Goal: Information Seeking & Learning: Check status

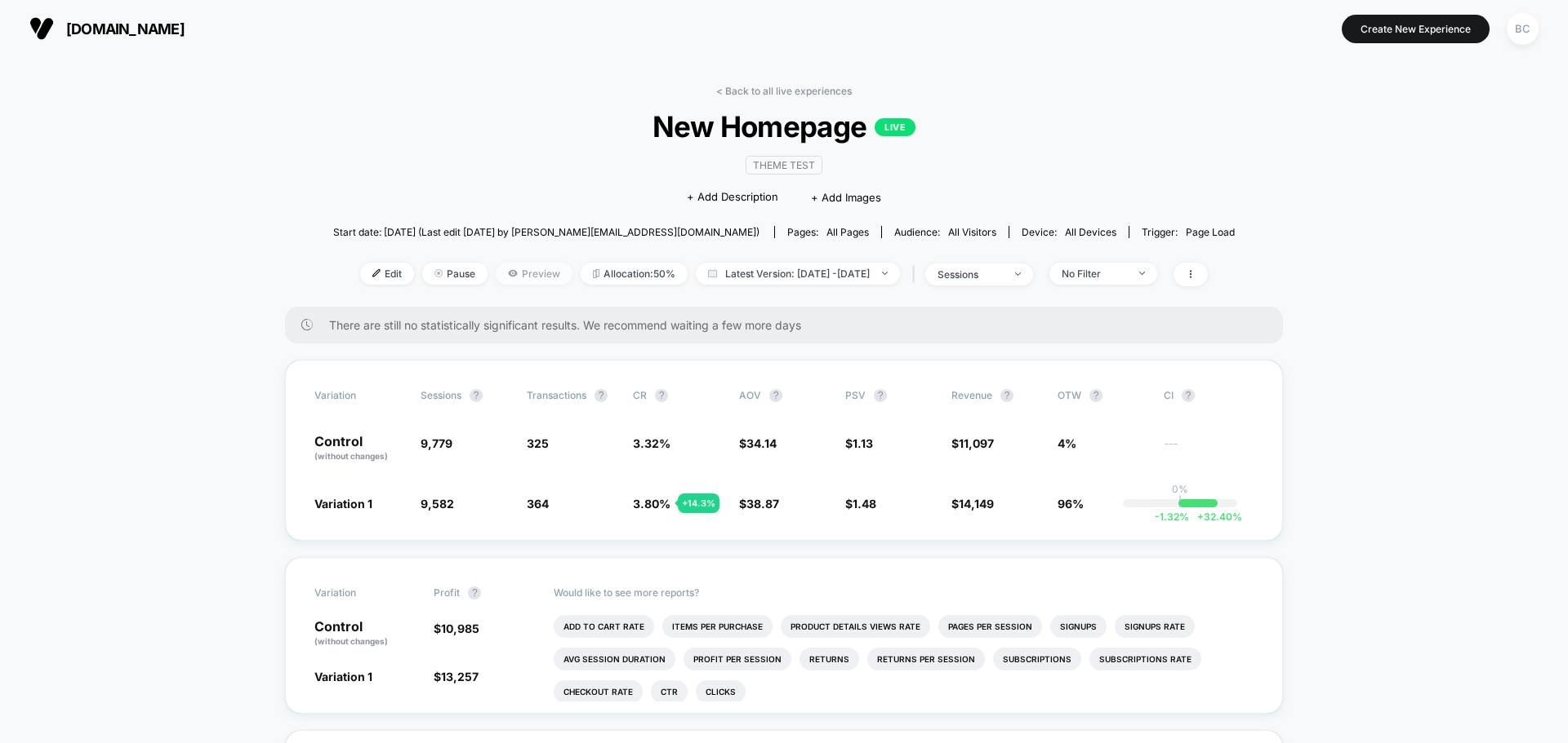
click at [505, 272] on span "Preview" at bounding box center [533, 273] width 76 height 22
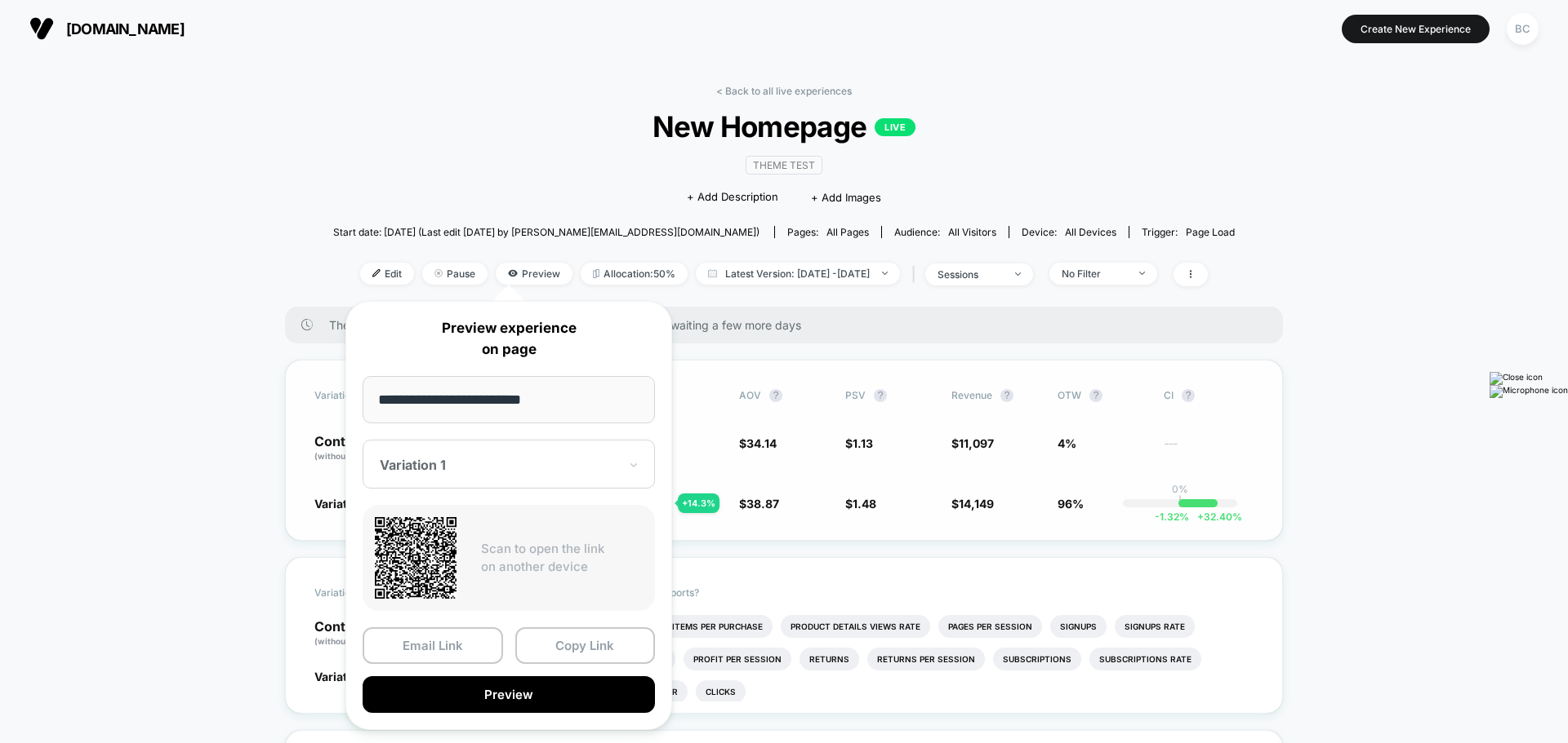
click at [812, 529] on div "Variation Sessions ? Transactions ? CR ? AOV ? PSV ? Revenue ? OTW ? CI ? Contr…" at bounding box center [783, 451] width 997 height 181
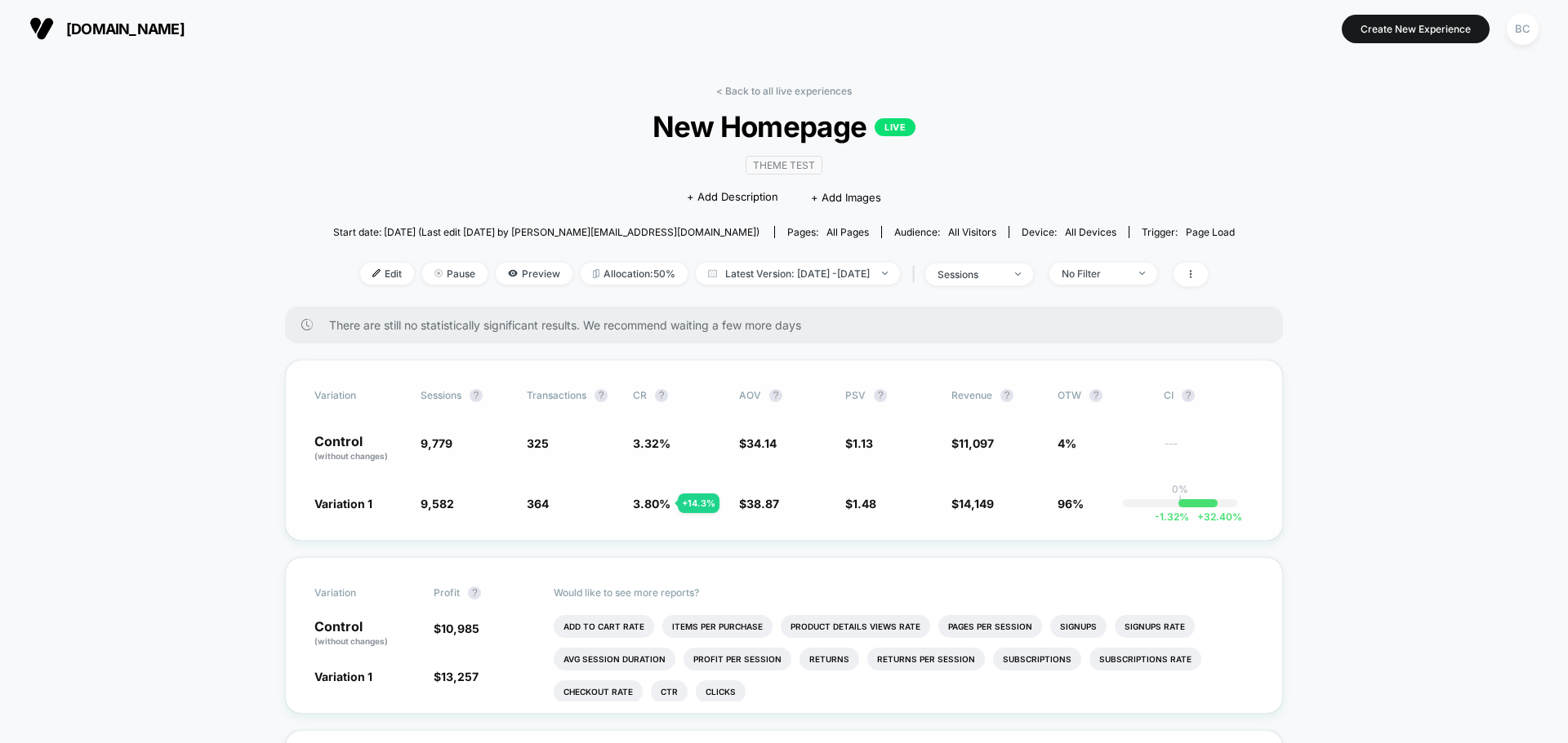
click at [350, 503] on span "Variation 1" at bounding box center [344, 504] width 58 height 14
click at [351, 491] on div "Variation Sessions ? Transactions ? CR ? AOV ? PSV ? Revenue ? OTW ? CI ? Contr…" at bounding box center [783, 451] width 997 height 181
click at [509, 272] on span "Preview" at bounding box center [533, 273] width 76 height 22
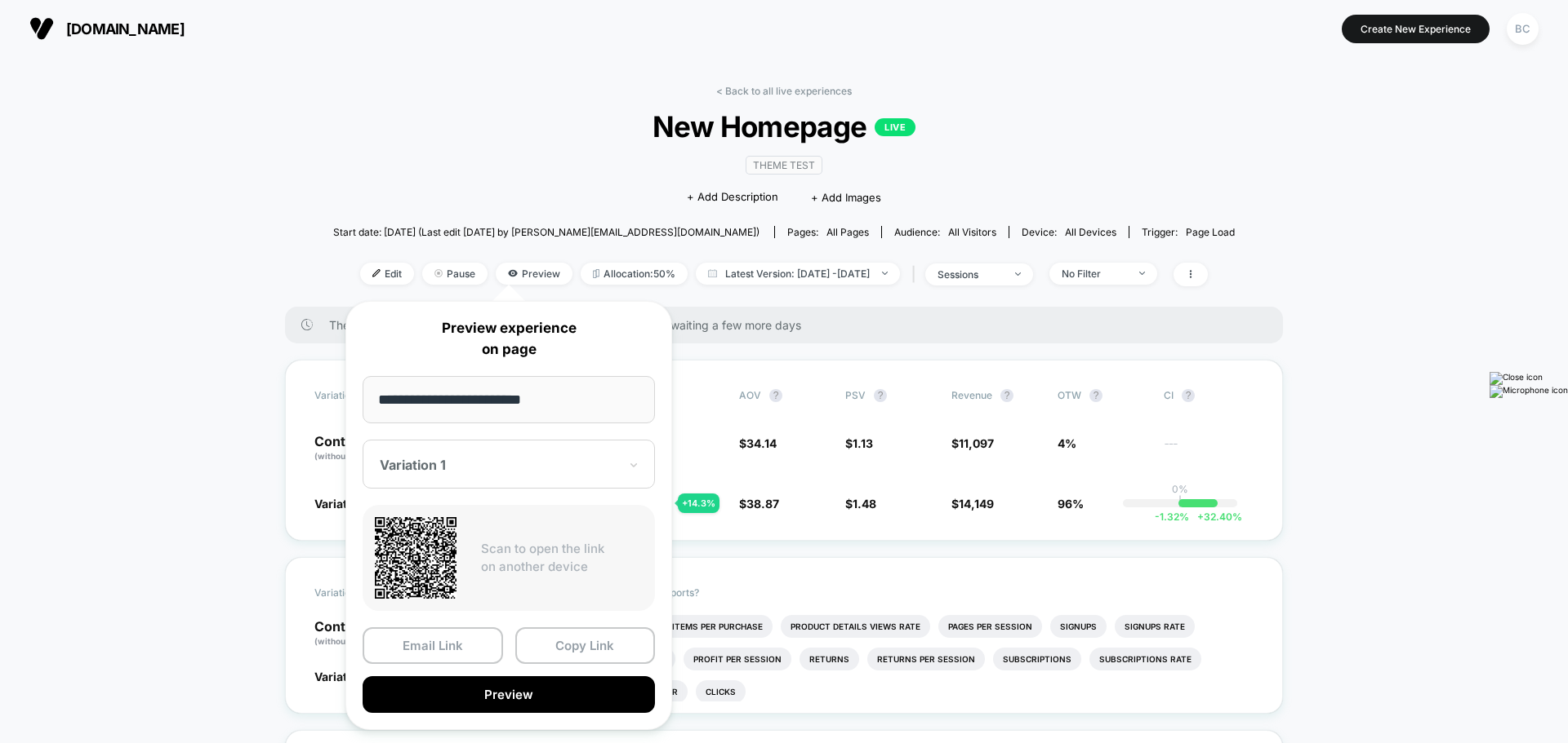
click at [534, 463] on div at bounding box center [498, 465] width 238 height 16
click at [436, 521] on div "Variation 1" at bounding box center [509, 521] width 276 height 29
click at [520, 689] on button "Preview" at bounding box center [508, 695] width 293 height 37
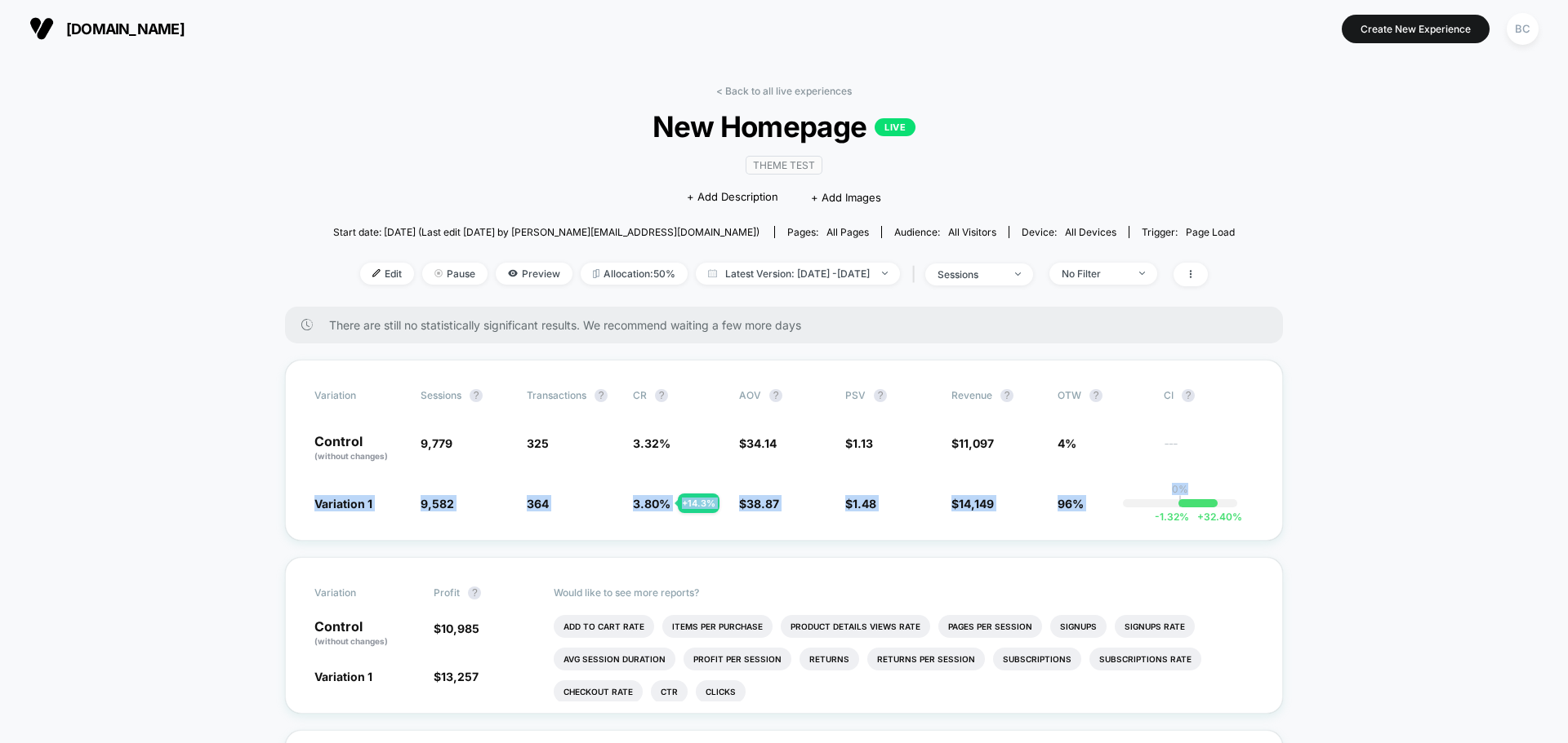
drag, startPoint x: 1251, startPoint y: 507, endPoint x: 269, endPoint y: 501, distance: 982.0
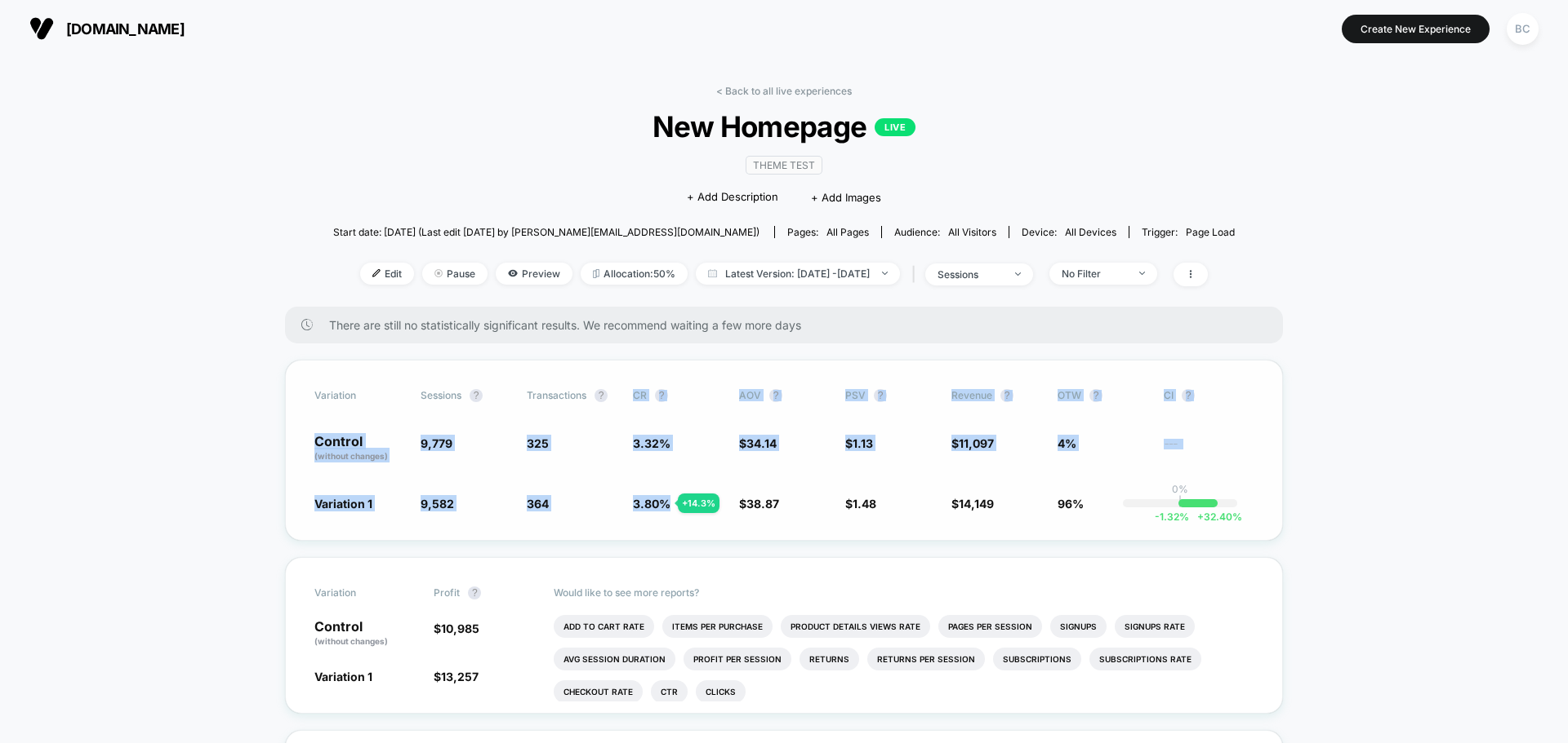
drag, startPoint x: 632, startPoint y: 377, endPoint x: 664, endPoint y: 526, distance: 152.4
click at [664, 526] on div "Variation Sessions ? Transactions ? CR ? AOV ? PSV ? Revenue ? OTW ? CI ? Contr…" at bounding box center [783, 451] width 997 height 181
click at [723, 526] on div "Variation Sessions ? Transactions ? CR ? AOV ? PSV ? Revenue ? OTW ? CI ? Contr…" at bounding box center [783, 451] width 997 height 181
